Goal: Information Seeking & Learning: Learn about a topic

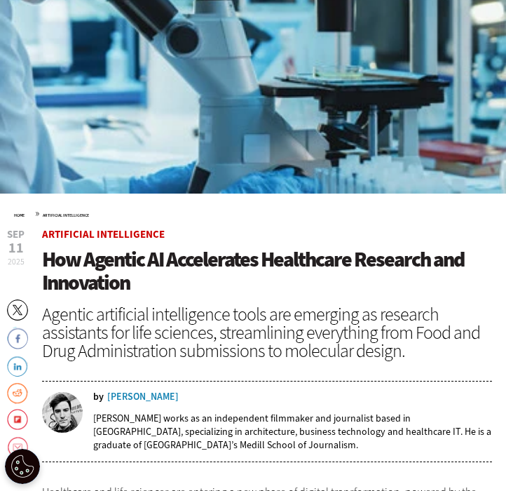
scroll to position [406, 0]
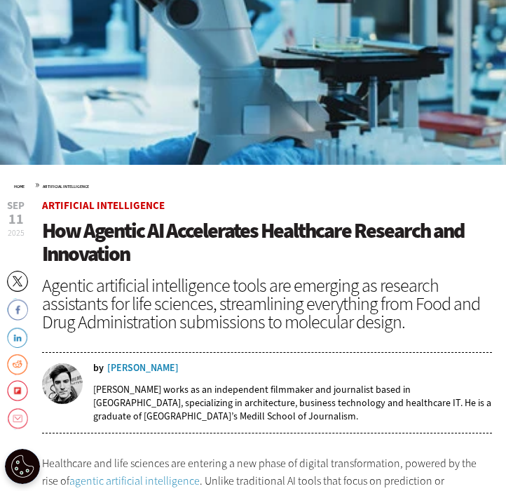
click at [117, 241] on span "How Agentic AI Accelerates Healthcare Research and Innovation" at bounding box center [253, 242] width 422 height 51
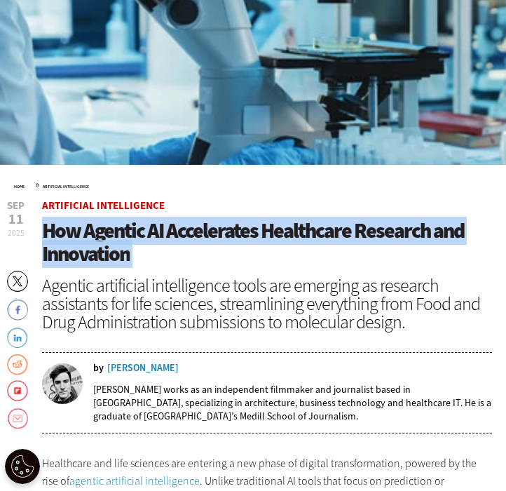
click at [117, 241] on span "How Agentic AI Accelerates Healthcare Research and Innovation" at bounding box center [253, 242] width 422 height 51
copy header "How Agentic AI Accelerates Healthcare Research and Innovation"
click at [144, 371] on div "[PERSON_NAME]" at bounding box center [143, 368] width 72 height 10
